Goal: Transaction & Acquisition: Download file/media

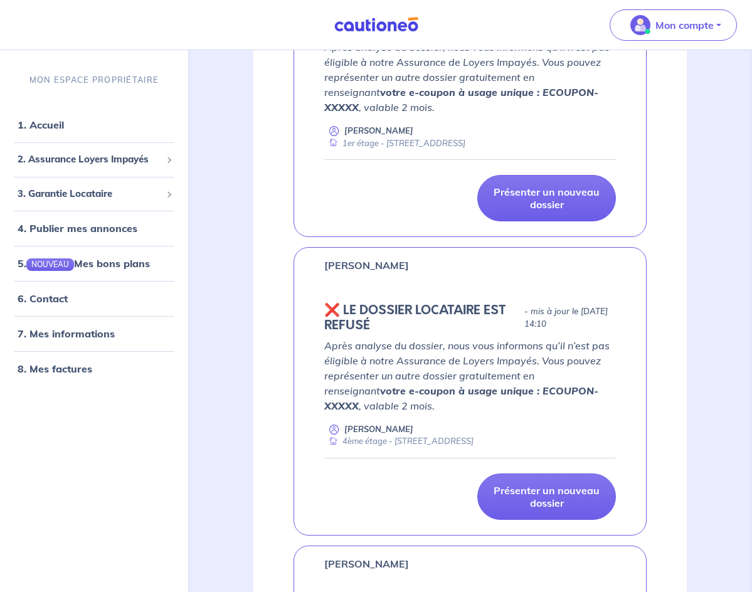
scroll to position [753, 0]
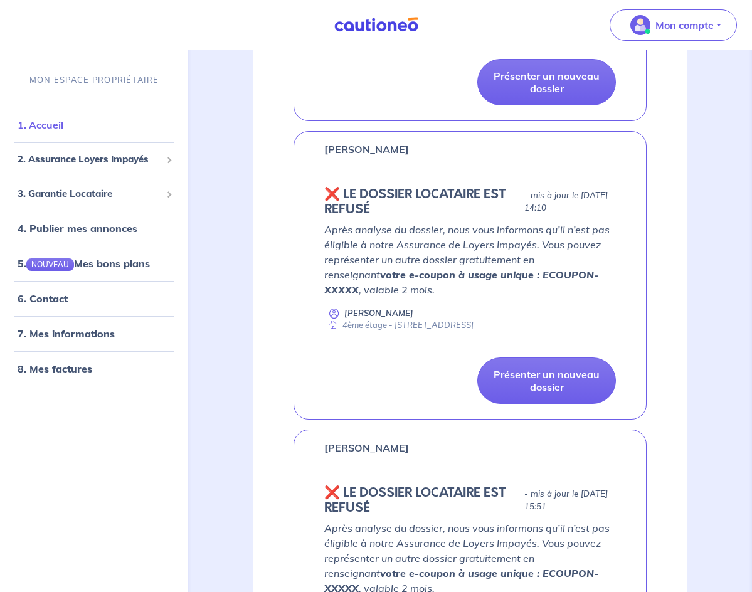
click at [63, 128] on link "1. Accueil" at bounding box center [41, 125] width 46 height 13
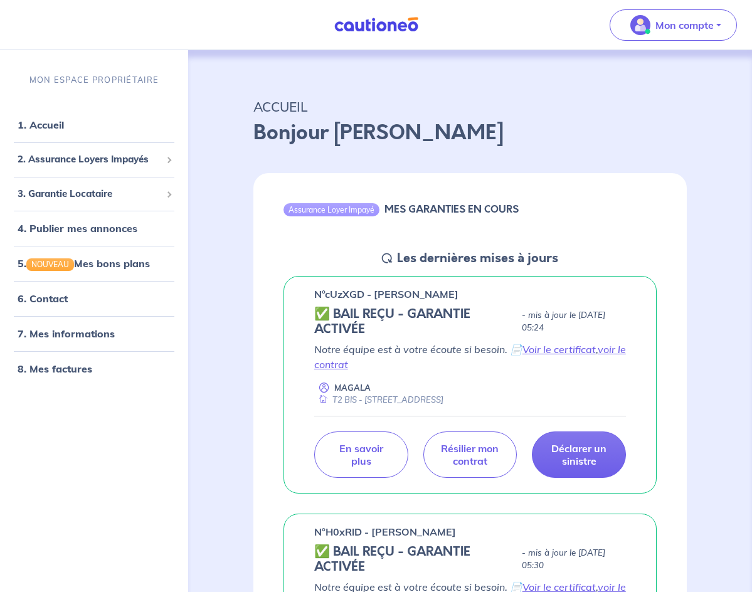
click at [579, 268] on div "n°cUzXGD - [PERSON_NAME] ✅ BAIL REÇU - GARANTIE ACTIVÉE - mis à jour le [DATE] …" at bounding box center [469, 385] width 433 height 238
click at [55, 371] on link "8. Mes factures" at bounding box center [54, 369] width 73 height 13
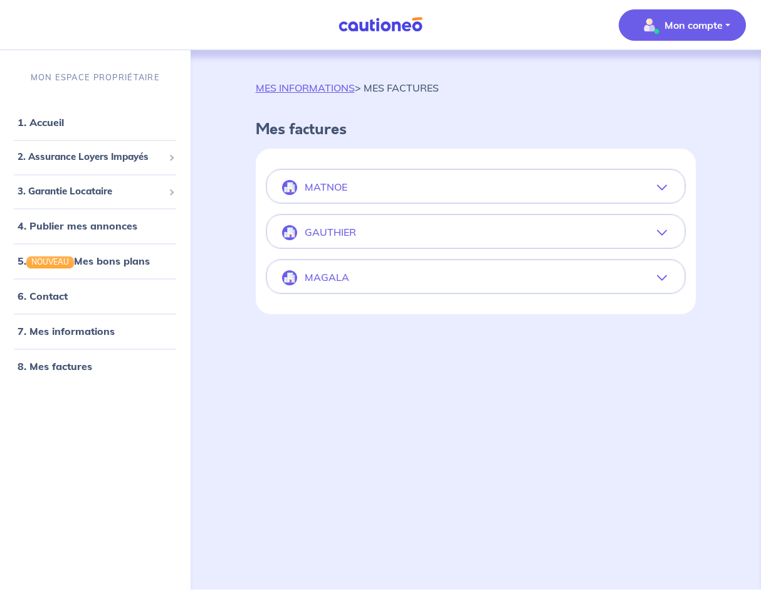
click at [487, 279] on button "MAGALA" at bounding box center [476, 278] width 418 height 30
click at [591, 263] on button "MAGALA" at bounding box center [476, 278] width 418 height 30
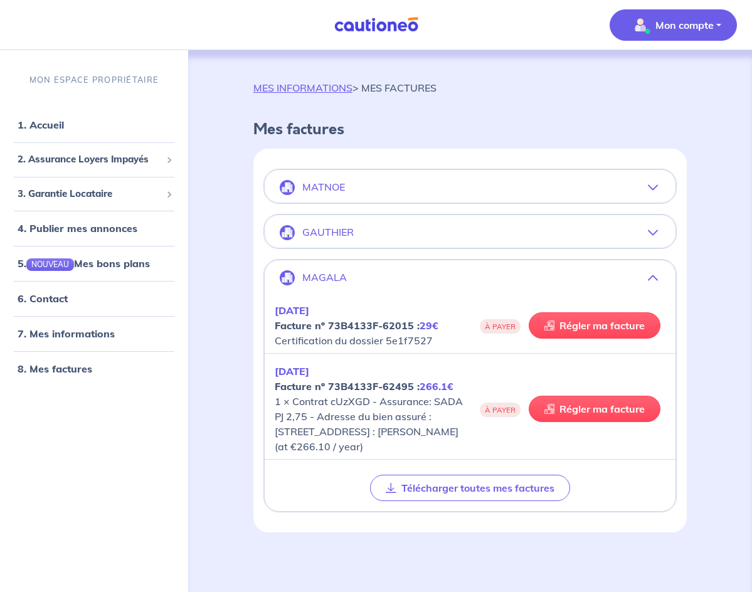
click at [516, 435] on div "SEPT 2025 Facture nº 73B4133F-62495 : 266.1€ 1 × Contrat cUzXGD - Assurance: SA…" at bounding box center [470, 409] width 391 height 90
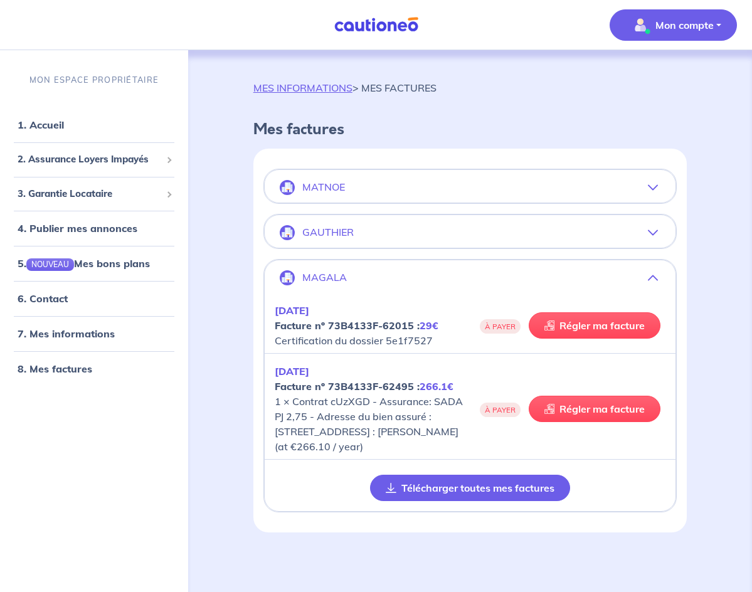
click at [496, 501] on button "Télécharger toutes mes factures" at bounding box center [470, 488] width 200 height 26
